Goal: Transaction & Acquisition: Purchase product/service

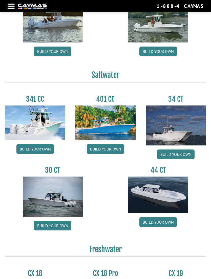
scroll to position [139, 0]
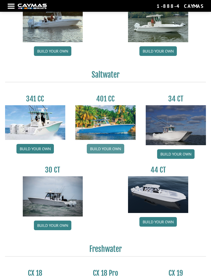
click at [120, 153] on link "Build your own" at bounding box center [105, 149] width 37 height 10
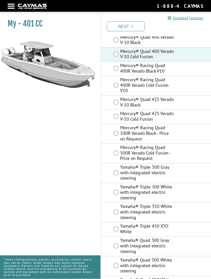
scroll to position [221, 0]
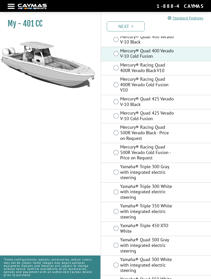
click at [121, 144] on label "Mercury® Racing Quad 500R Verado Cold Fusion - Price on Request" at bounding box center [147, 153] width 54 height 18
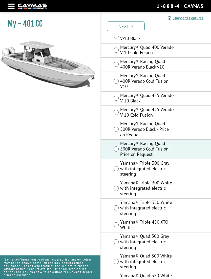
scroll to position [222, 0]
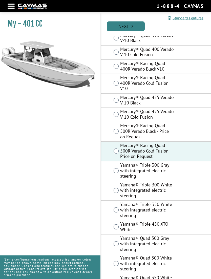
click at [133, 30] on link "Next" at bounding box center [126, 26] width 38 height 10
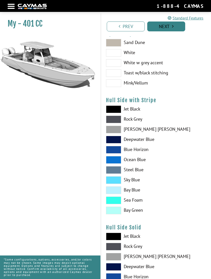
scroll to position [0, 0]
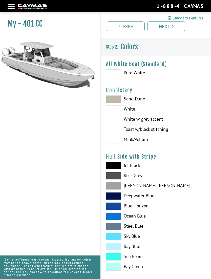
click at [117, 101] on span at bounding box center [113, 99] width 15 height 8
click at [119, 119] on span at bounding box center [113, 120] width 15 height 8
click at [119, 129] on span at bounding box center [113, 130] width 15 height 8
click at [118, 138] on span at bounding box center [113, 140] width 15 height 8
click at [117, 99] on span at bounding box center [113, 99] width 15 height 8
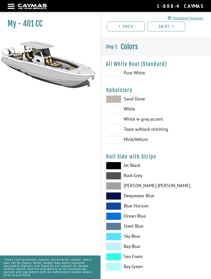
click at [116, 168] on span at bounding box center [113, 166] width 15 height 8
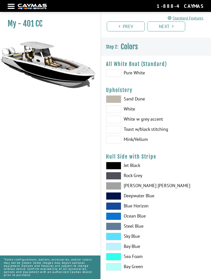
click at [116, 176] on span at bounding box center [113, 176] width 15 height 8
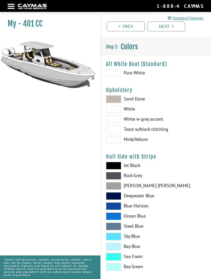
click at [119, 177] on span at bounding box center [113, 176] width 15 height 8
click at [116, 177] on span at bounding box center [113, 176] width 15 height 8
click at [116, 186] on span at bounding box center [113, 186] width 15 height 8
click at [115, 200] on span at bounding box center [113, 196] width 15 height 8
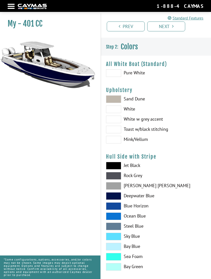
click at [118, 208] on span at bounding box center [113, 206] width 15 height 8
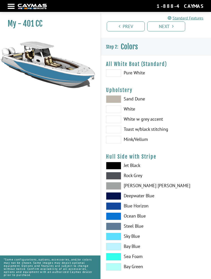
click at [120, 218] on span at bounding box center [113, 216] width 15 height 8
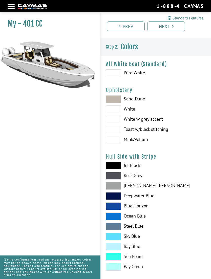
click at [116, 237] on span at bounding box center [113, 237] width 15 height 8
click at [117, 244] on span at bounding box center [113, 247] width 15 height 8
click at [118, 256] on span at bounding box center [113, 257] width 15 height 8
click at [116, 265] on span at bounding box center [113, 267] width 15 height 8
click at [116, 227] on span at bounding box center [113, 227] width 15 height 8
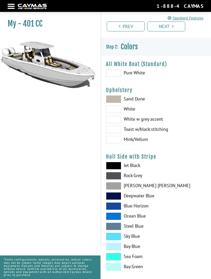
click at [116, 228] on span at bounding box center [113, 227] width 15 height 8
click at [119, 230] on span at bounding box center [113, 227] width 15 height 8
click at [116, 177] on span at bounding box center [113, 176] width 15 height 8
click at [115, 176] on span at bounding box center [113, 176] width 15 height 8
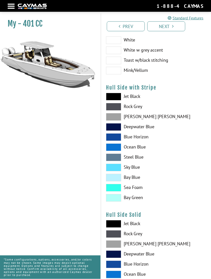
scroll to position [71, 0]
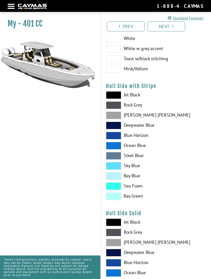
click at [117, 234] on span at bounding box center [113, 233] width 15 height 8
click at [114, 226] on span at bounding box center [113, 223] width 15 height 8
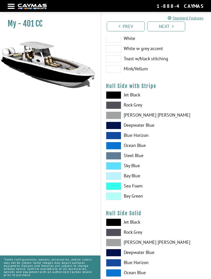
click at [116, 226] on span at bounding box center [113, 223] width 15 height 8
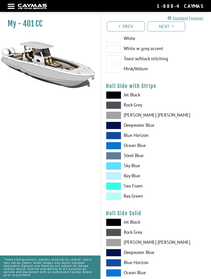
click at [119, 232] on span at bounding box center [113, 233] width 15 height 8
click at [115, 224] on span at bounding box center [113, 223] width 15 height 8
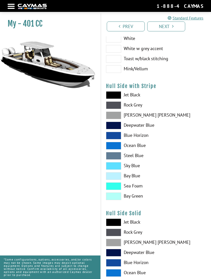
click at [116, 235] on span at bounding box center [113, 233] width 15 height 8
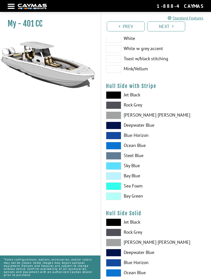
click at [118, 230] on span at bounding box center [113, 233] width 15 height 8
click at [116, 223] on span at bounding box center [113, 223] width 15 height 8
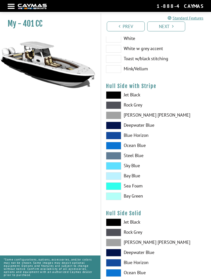
click at [115, 99] on span at bounding box center [113, 95] width 15 height 8
click at [114, 97] on span at bounding box center [113, 95] width 15 height 8
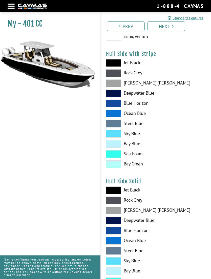
scroll to position [103, 0]
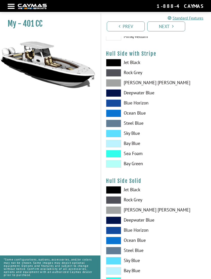
click at [118, 224] on span at bounding box center [113, 220] width 15 height 8
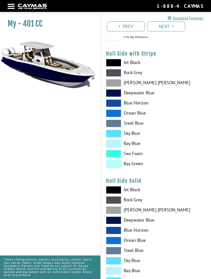
click at [118, 230] on span at bounding box center [113, 231] width 15 height 8
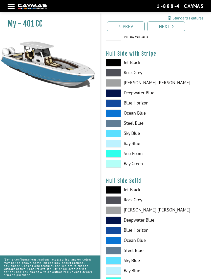
click at [115, 214] on span at bounding box center [113, 210] width 15 height 8
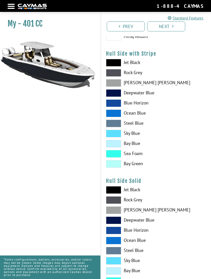
click at [117, 201] on span at bounding box center [113, 200] width 15 height 8
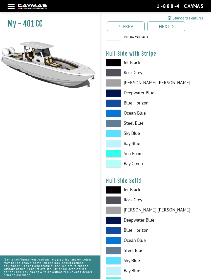
click at [115, 201] on span at bounding box center [113, 200] width 15 height 8
click at [117, 220] on span at bounding box center [113, 220] width 15 height 8
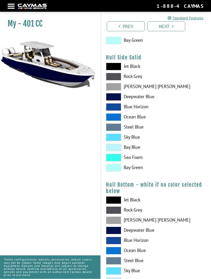
scroll to position [228, 0]
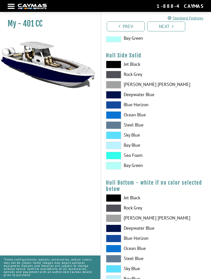
click at [117, 230] on span at bounding box center [113, 229] width 15 height 8
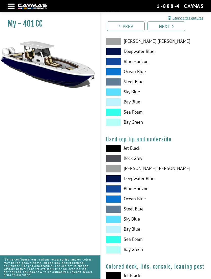
scroll to position [405, 0]
click at [114, 150] on span at bounding box center [113, 149] width 15 height 8
click at [120, 152] on span at bounding box center [113, 149] width 15 height 8
click at [118, 151] on span at bounding box center [113, 149] width 15 height 8
click at [115, 148] on span at bounding box center [113, 149] width 15 height 8
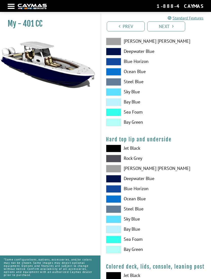
click at [116, 151] on span at bounding box center [113, 149] width 15 height 8
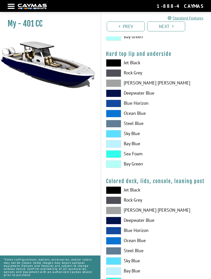
scroll to position [490, 0]
click at [120, 190] on span at bounding box center [113, 191] width 15 height 8
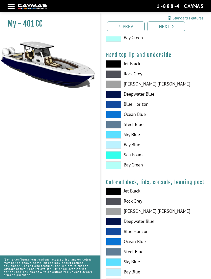
click at [118, 193] on span at bounding box center [113, 191] width 15 height 8
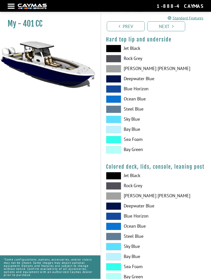
scroll to position [508, 0]
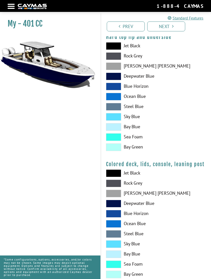
click at [116, 176] on span at bounding box center [113, 173] width 15 height 8
click at [175, 23] on link "Next" at bounding box center [166, 26] width 38 height 10
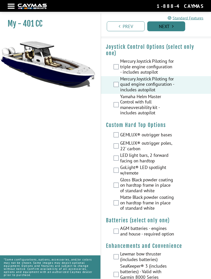
scroll to position [17, 0]
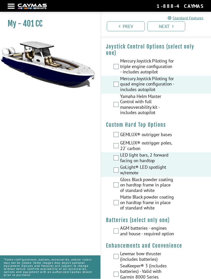
click at [120, 211] on label "Matte Black powder coating on hardtop frame in place of standard white" at bounding box center [147, 203] width 54 height 18
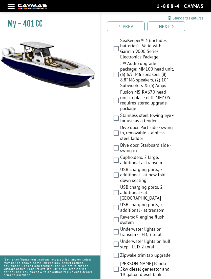
scroll to position [268, 0]
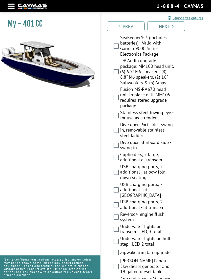
click at [120, 254] on label "Zipwake trim tab upgrade" at bounding box center [147, 253] width 54 height 7
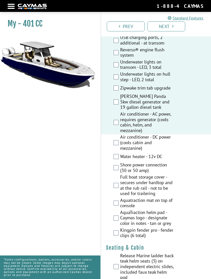
scroll to position [436, 0]
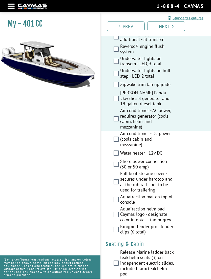
click at [120, 163] on label "Shore power connection (30 or 50 amp)" at bounding box center [147, 165] width 54 height 12
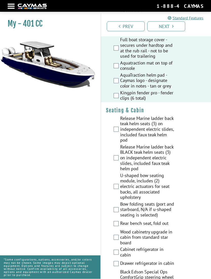
scroll to position [571, 0]
click at [122, 176] on label "U-shaped bow seating module, includes (2) electric actuators for seat backs, al…" at bounding box center [147, 186] width 54 height 29
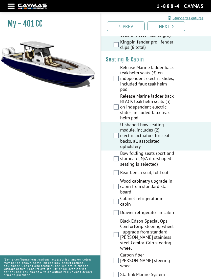
scroll to position [626, 0]
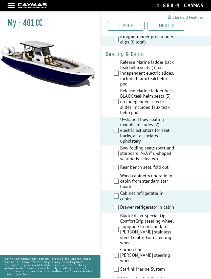
click at [117, 219] on div "Black Edson Special Ops ComfortGrip steering wheel - upgrade from standard [PER…" at bounding box center [156, 231] width 110 height 34
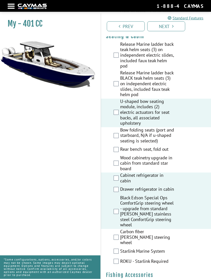
scroll to position [645, 0]
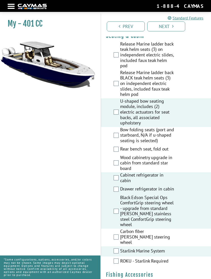
click at [120, 258] on label "ROKU - Starlink Required" at bounding box center [147, 261] width 54 height 7
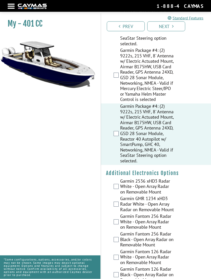
scroll to position [1215, 0]
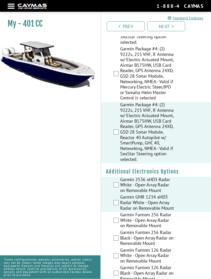
click at [119, 212] on div "Garmin Fantom 256 Radar White - Open Array Radar on Removable Mount" at bounding box center [156, 221] width 110 height 18
click at [118, 212] on div "Garmin Fantom 256 Radar White - Open Array Radar on Removable Mount" at bounding box center [156, 221] width 110 height 18
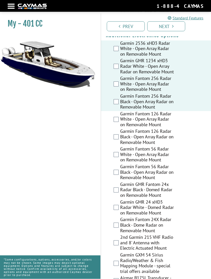
scroll to position [1365, 0]
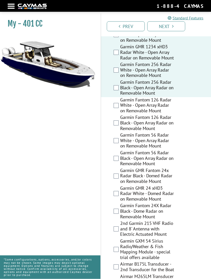
click at [120, 262] on label "Airmar B175L Transducer - 2nd Transducer for the Boat" at bounding box center [147, 268] width 54 height 12
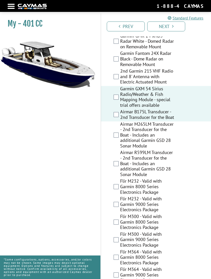
scroll to position [1525, 0]
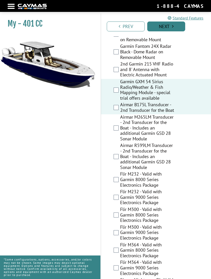
click at [172, 27] on icon "Pagination" at bounding box center [173, 26] width 2 height 5
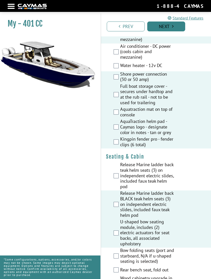
scroll to position [201, 0]
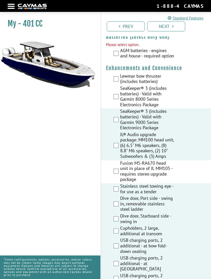
click at [120, 57] on label "AGM batteries - engines and house - required option" at bounding box center [147, 54] width 54 height 12
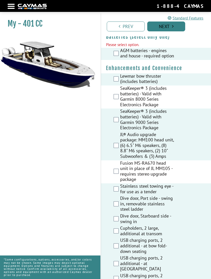
click at [175, 29] on link "Next" at bounding box center [166, 26] width 38 height 10
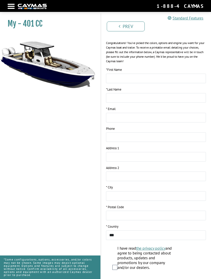
scroll to position [82, 0]
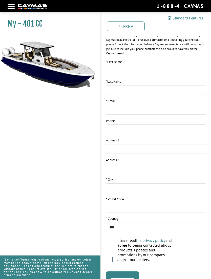
click at [13, 7] on div at bounding box center [11, 6] width 7 height 1
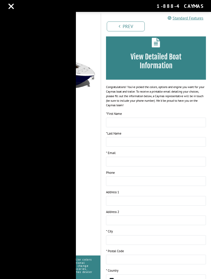
scroll to position [16, 0]
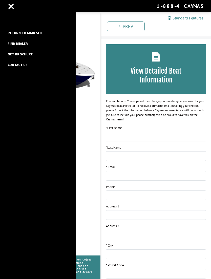
click at [39, 32] on link "Return to main site" at bounding box center [25, 33] width 40 height 7
